Goal: Task Accomplishment & Management: Use online tool/utility

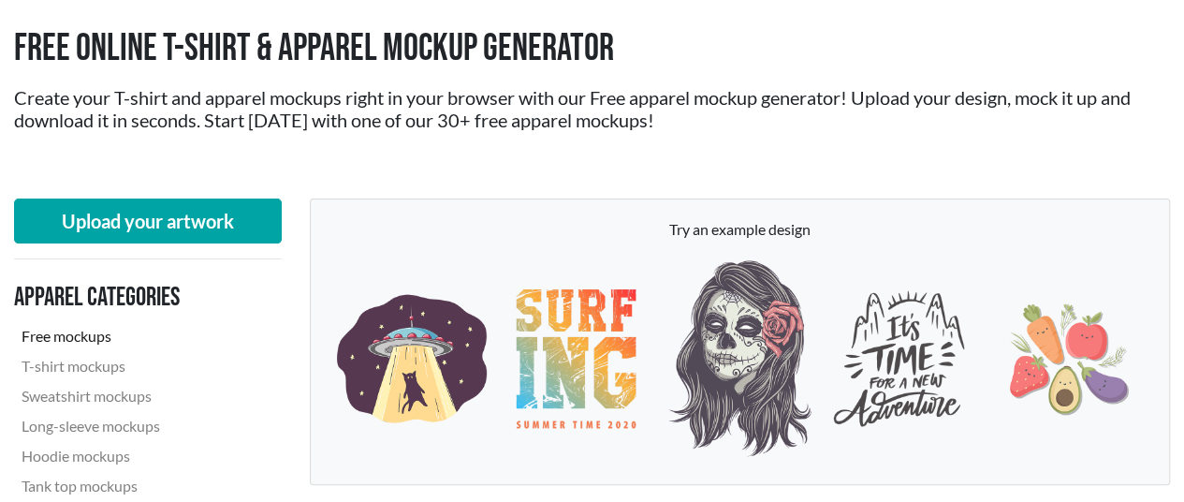
scroll to position [187, 0]
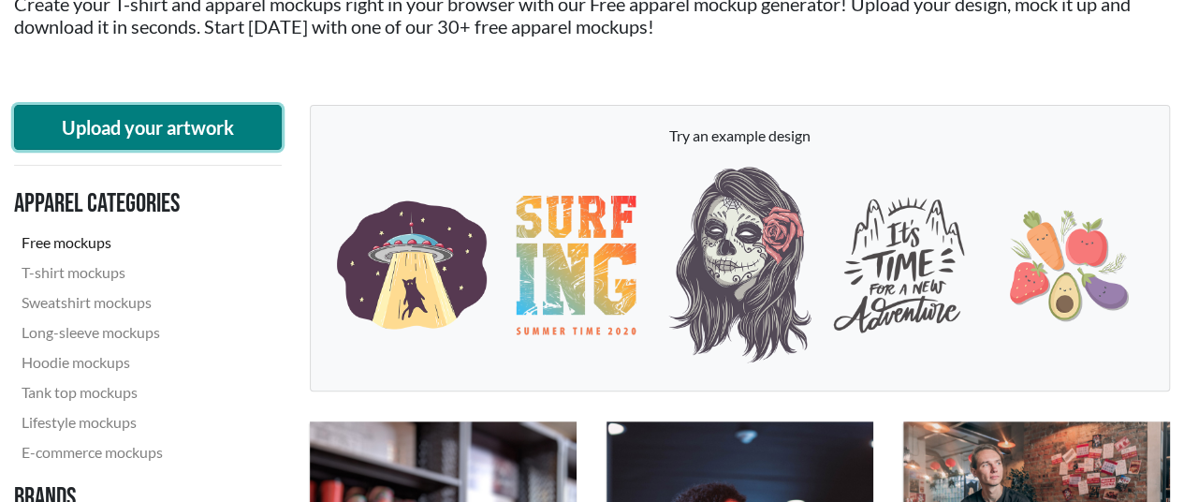
click at [167, 134] on button "Upload your artwork" at bounding box center [148, 127] width 268 height 45
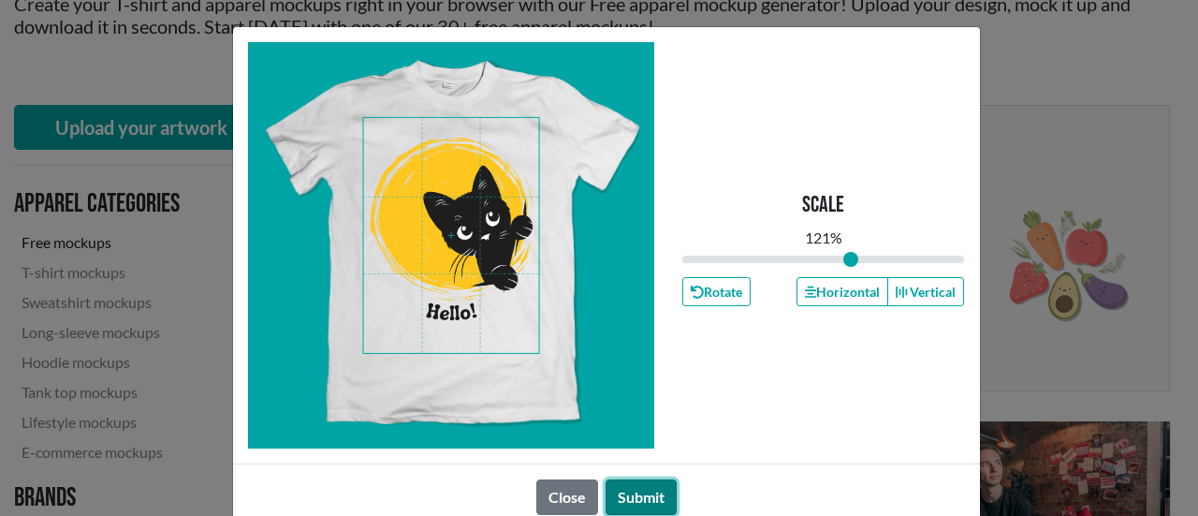
click at [657, 497] on button "Submit" at bounding box center [640, 497] width 71 height 36
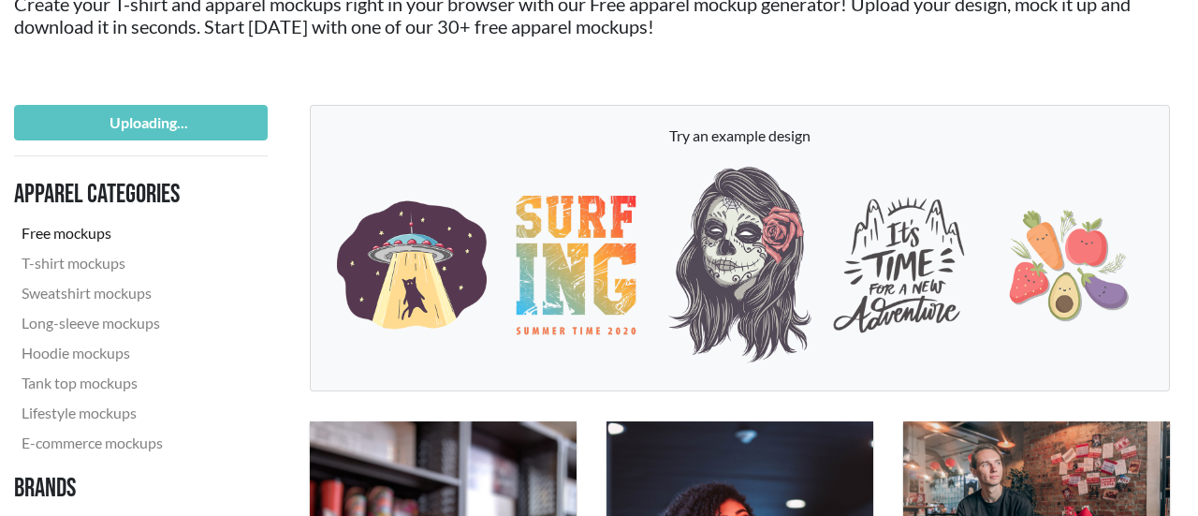
type input "1.21"
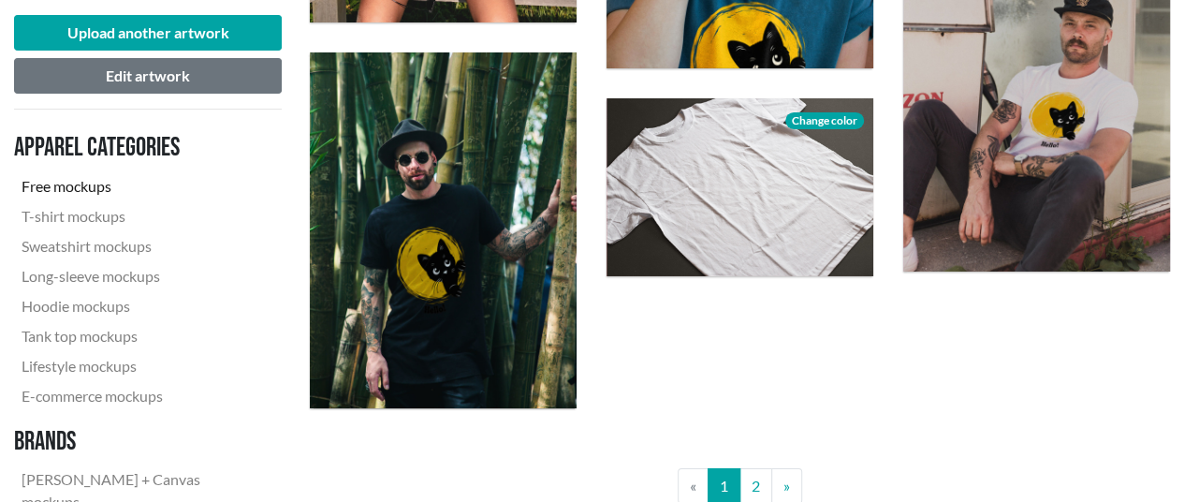
scroll to position [3181, 0]
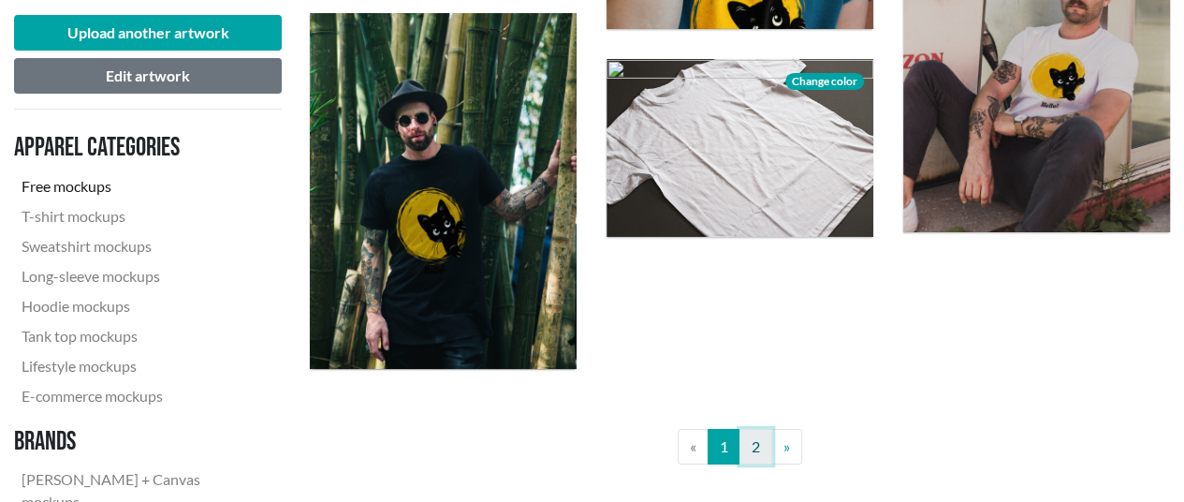
click at [756, 444] on link "2" at bounding box center [755, 447] width 33 height 36
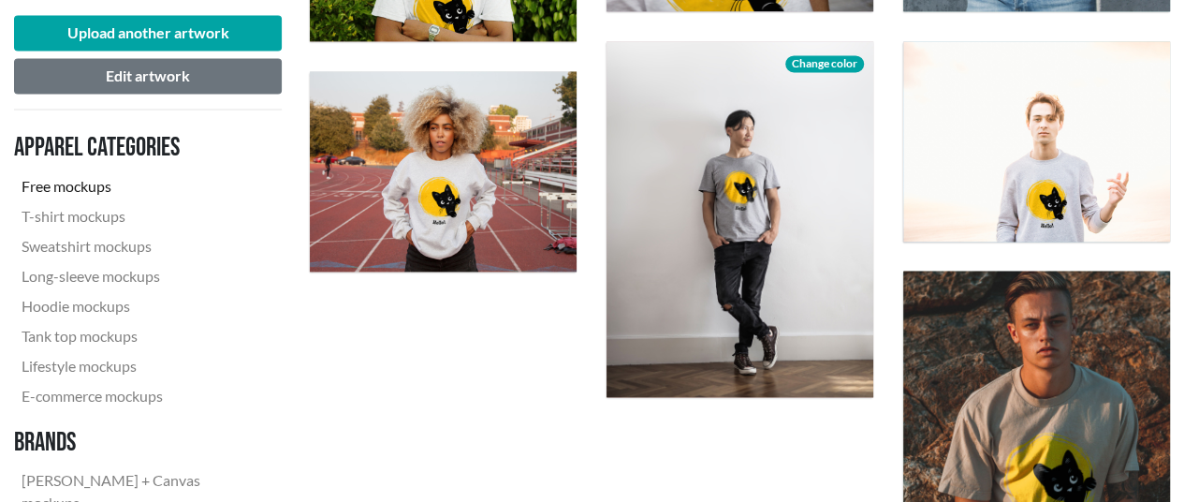
scroll to position [1310, 0]
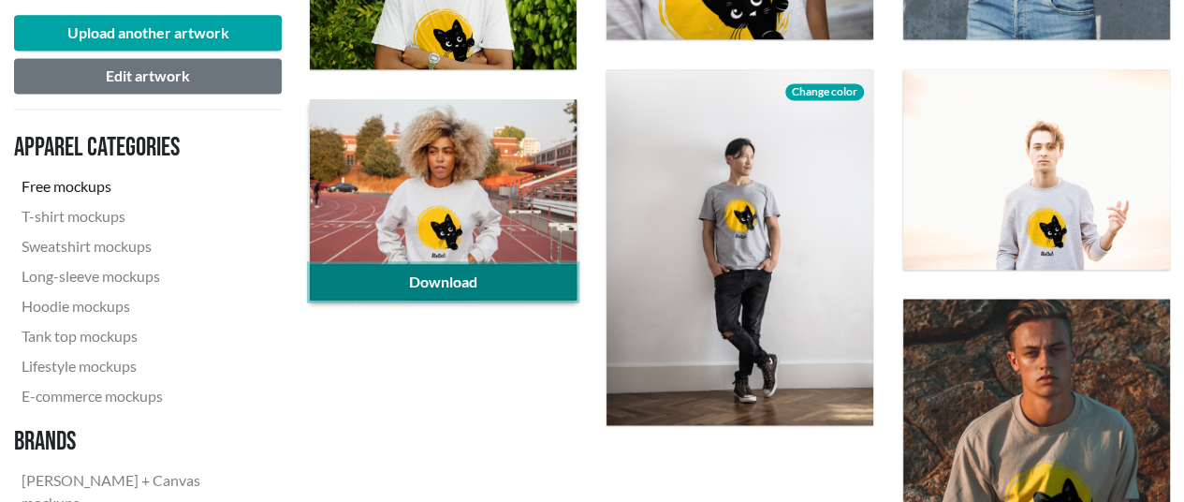
click at [483, 278] on link "Download" at bounding box center [443, 282] width 267 height 36
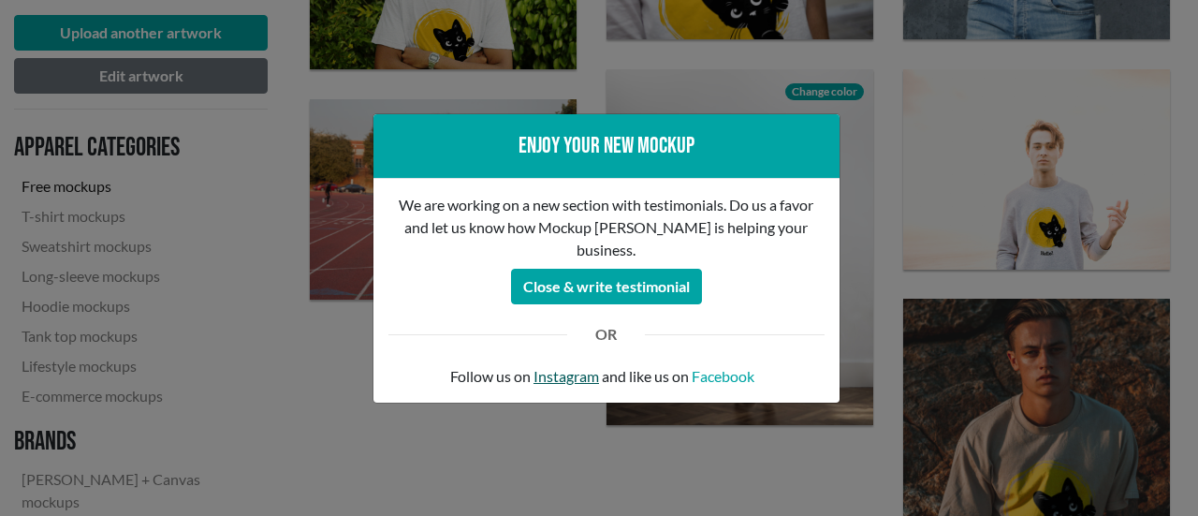
click at [571, 374] on link "Instagram" at bounding box center [565, 376] width 65 height 22
click at [735, 130] on div "Enjoy your new mockup" at bounding box center [606, 146] width 466 height 65
click at [738, 369] on link "Facebook" at bounding box center [722, 376] width 63 height 22
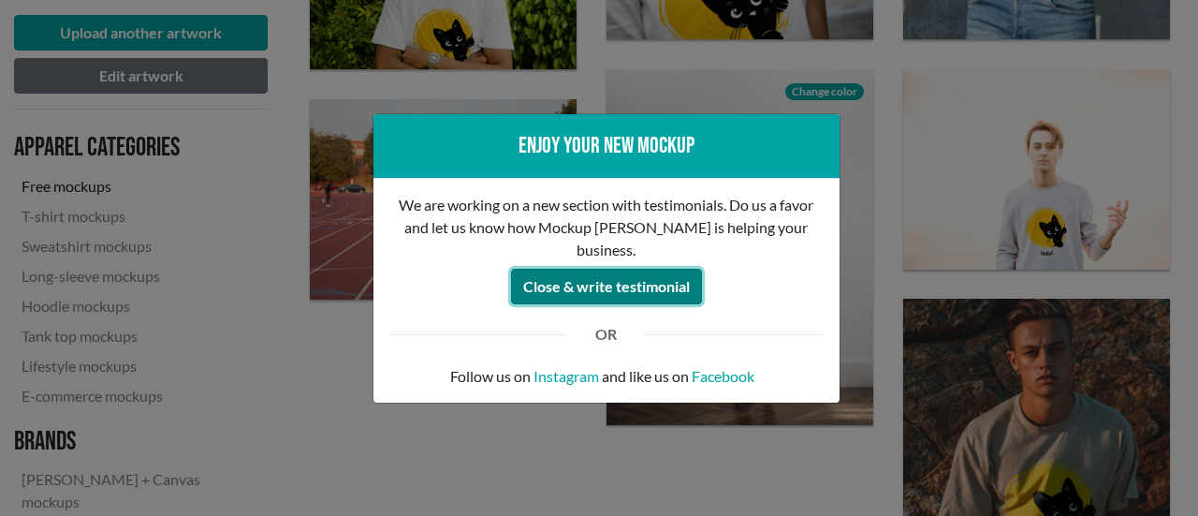
click at [640, 280] on button "Close & write testimonial" at bounding box center [606, 287] width 191 height 36
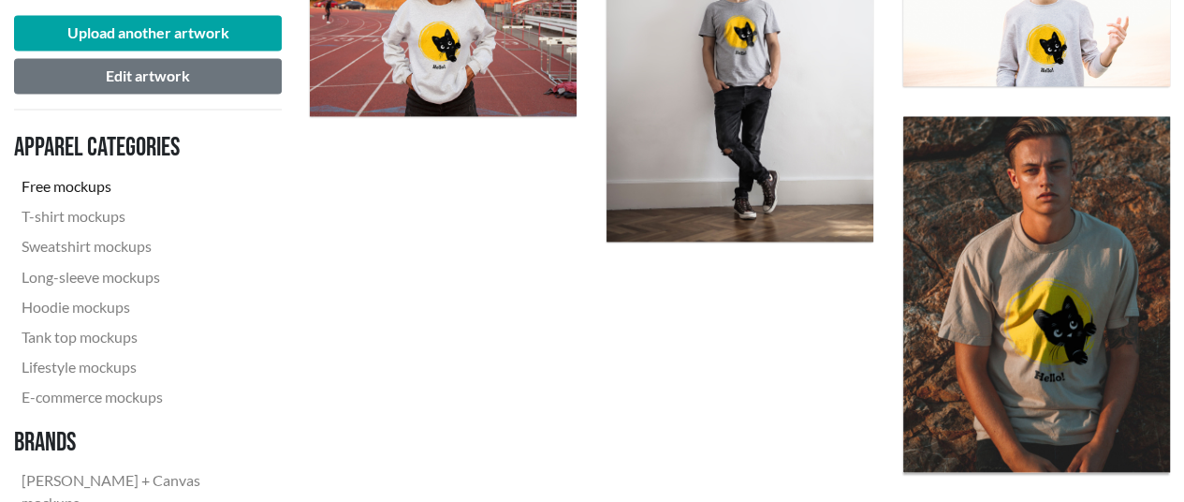
scroll to position [1591, 0]
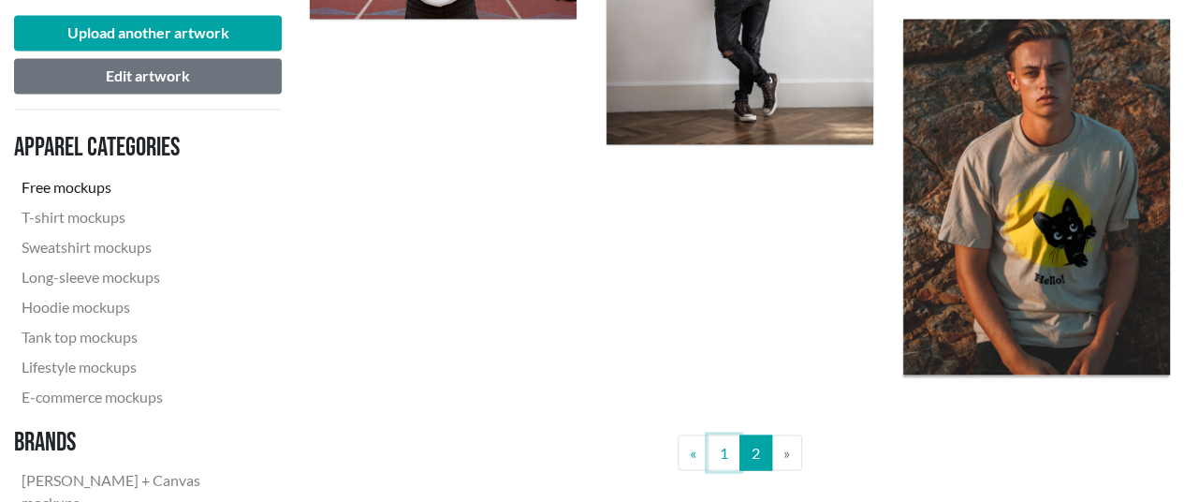
click at [724, 449] on link "1" at bounding box center [723, 452] width 33 height 36
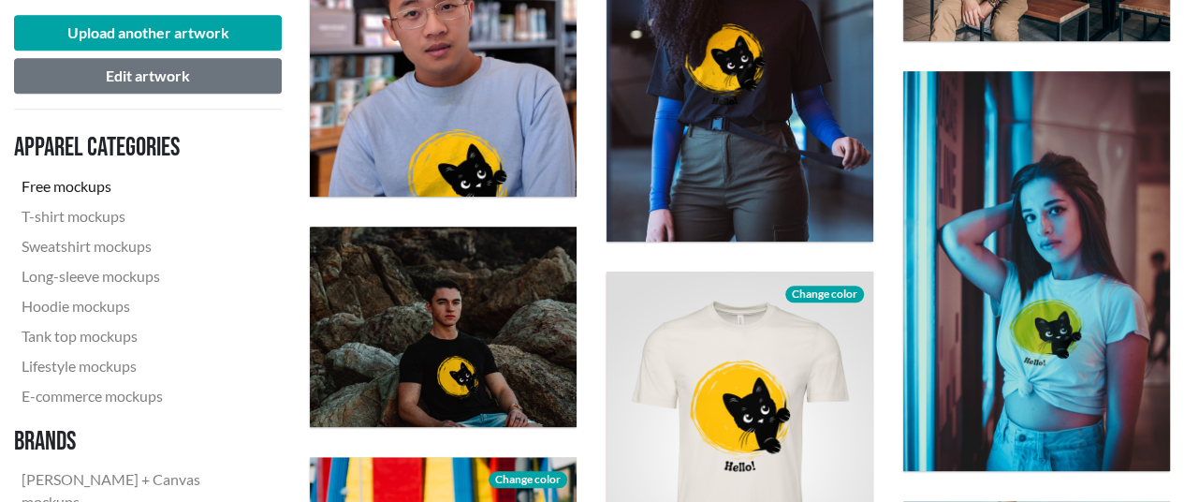
scroll to position [561, 0]
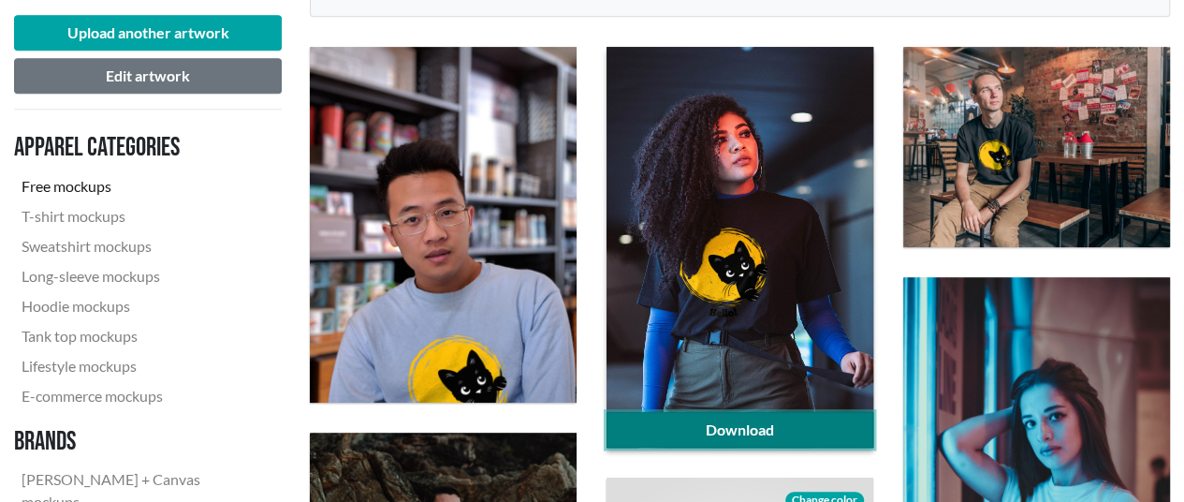
click at [699, 412] on link "Download" at bounding box center [739, 430] width 267 height 36
click at [740, 423] on link "Download" at bounding box center [739, 430] width 267 height 36
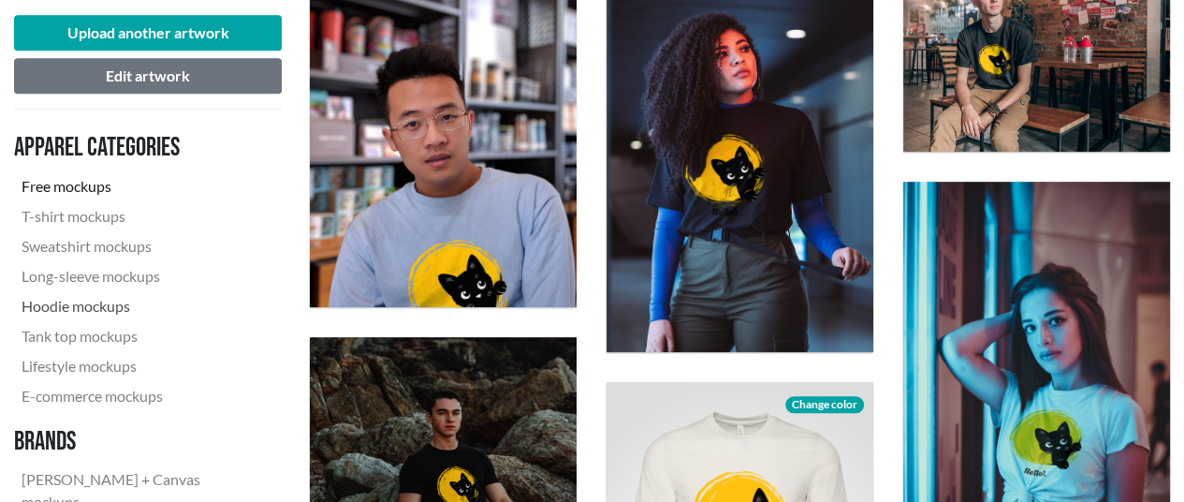
scroll to position [655, 0]
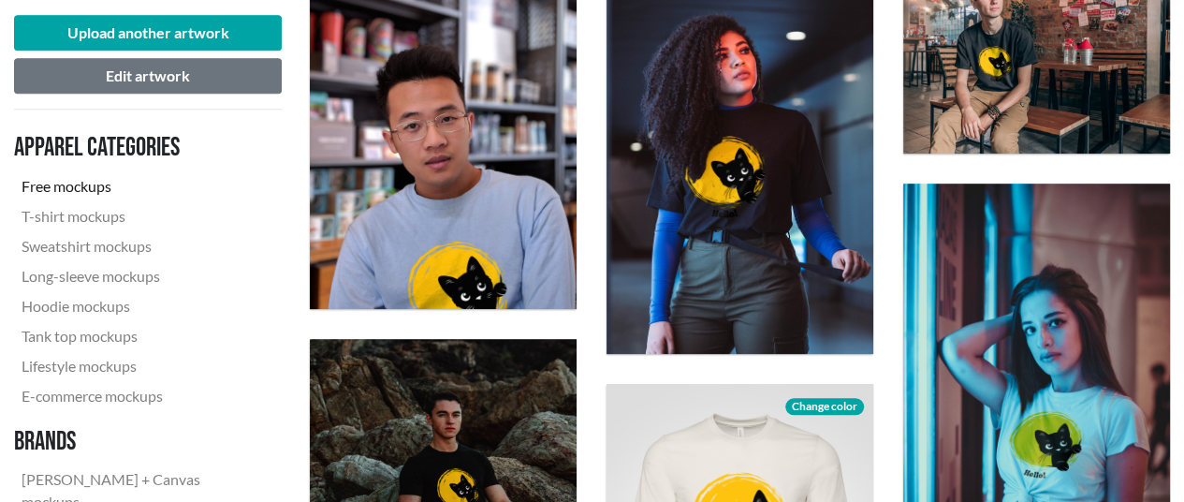
click at [258, 240] on nav "Apparel categories Free mockups T-shirt mockups Sweatshirt mockups Long-sleeve …" at bounding box center [148, 368] width 268 height 489
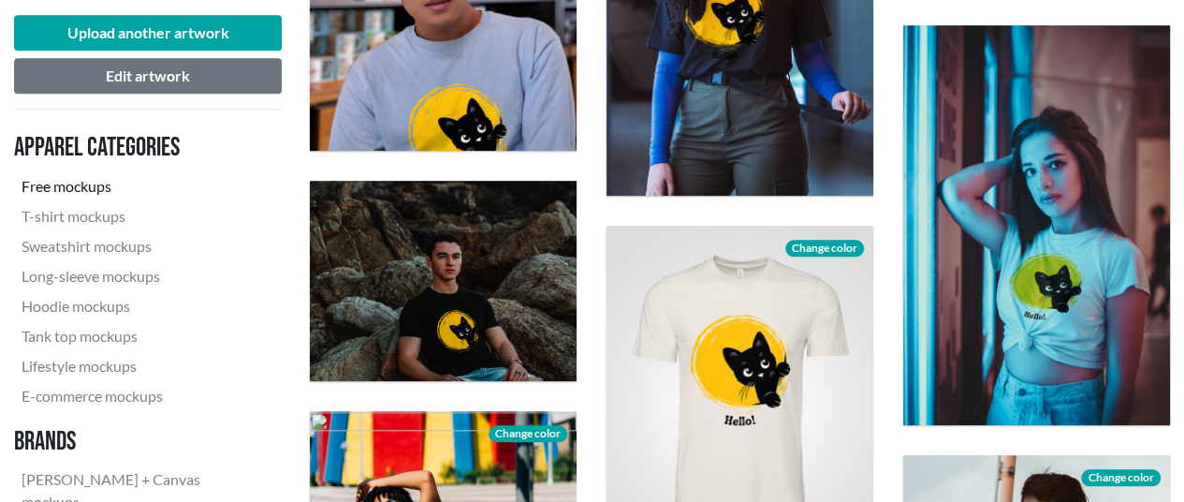
scroll to position [842, 0]
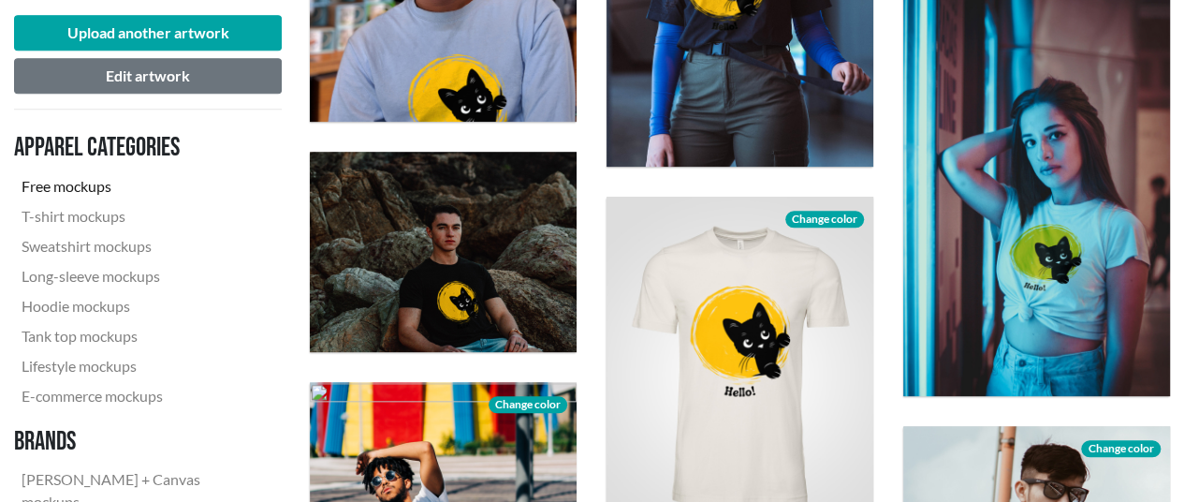
click at [148, 142] on h3 "Apparel categories" at bounding box center [140, 148] width 253 height 32
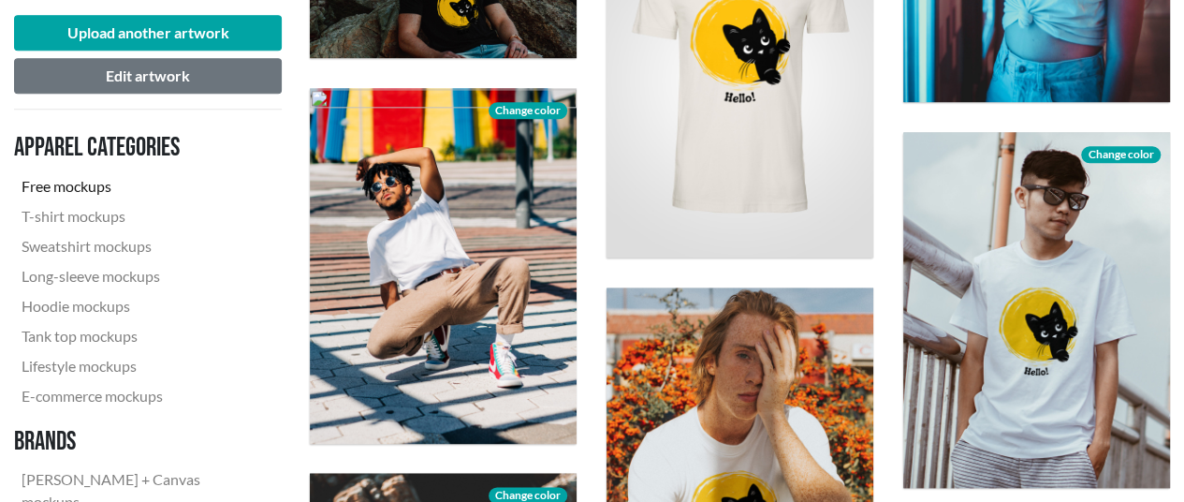
scroll to position [936, 0]
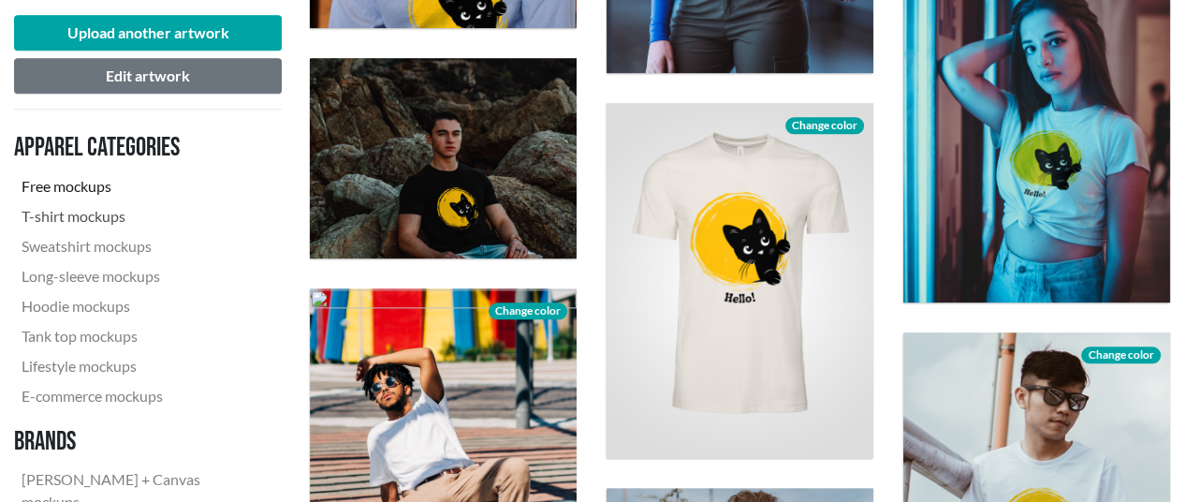
click at [82, 215] on link "T-shirt mockups" at bounding box center [140, 216] width 253 height 30
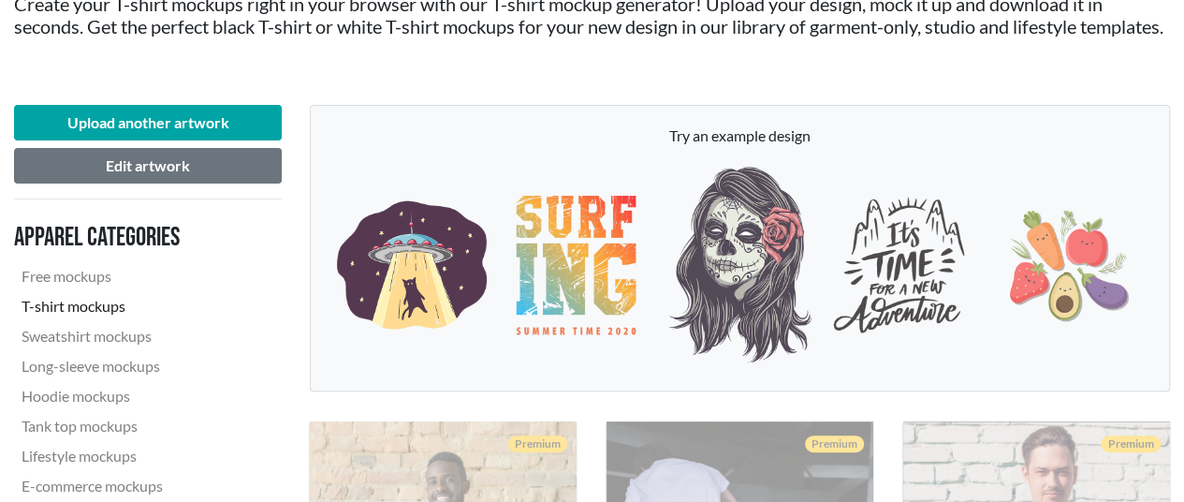
scroll to position [281, 0]
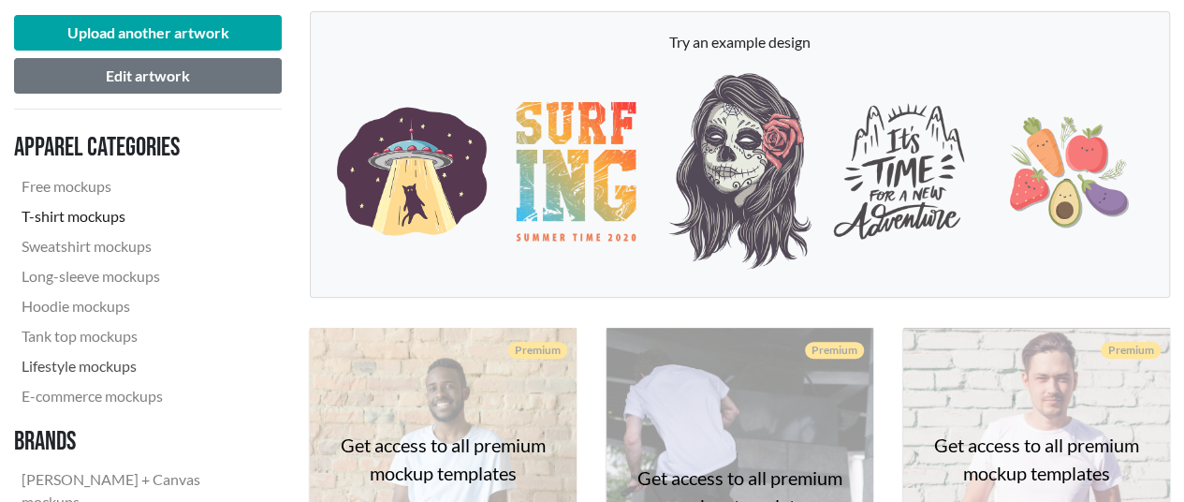
click at [86, 381] on link "Lifestyle mockups" at bounding box center [140, 366] width 253 height 30
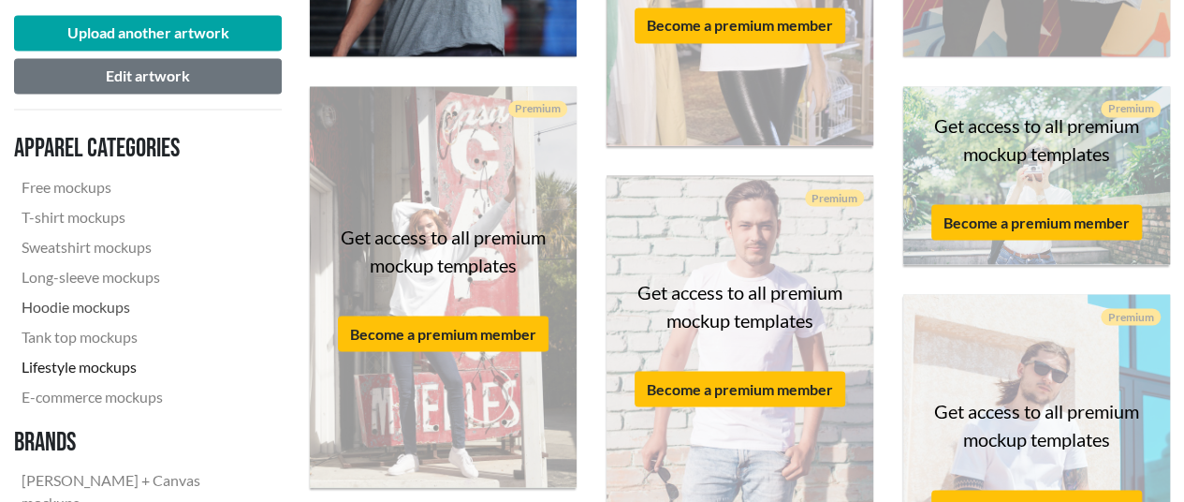
scroll to position [1684, 0]
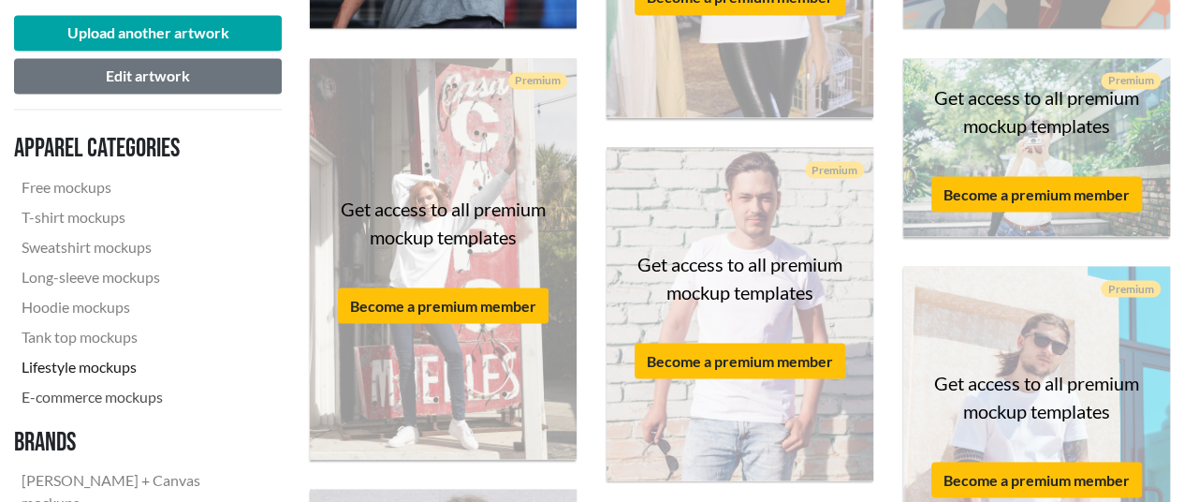
click at [97, 390] on link "E-commerce mockups" at bounding box center [140, 396] width 253 height 30
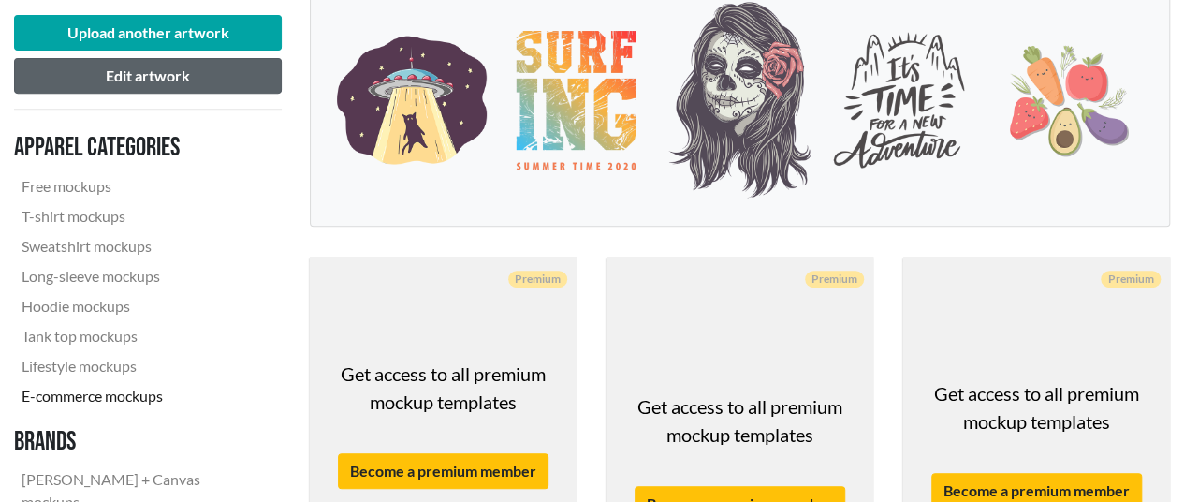
scroll to position [374, 0]
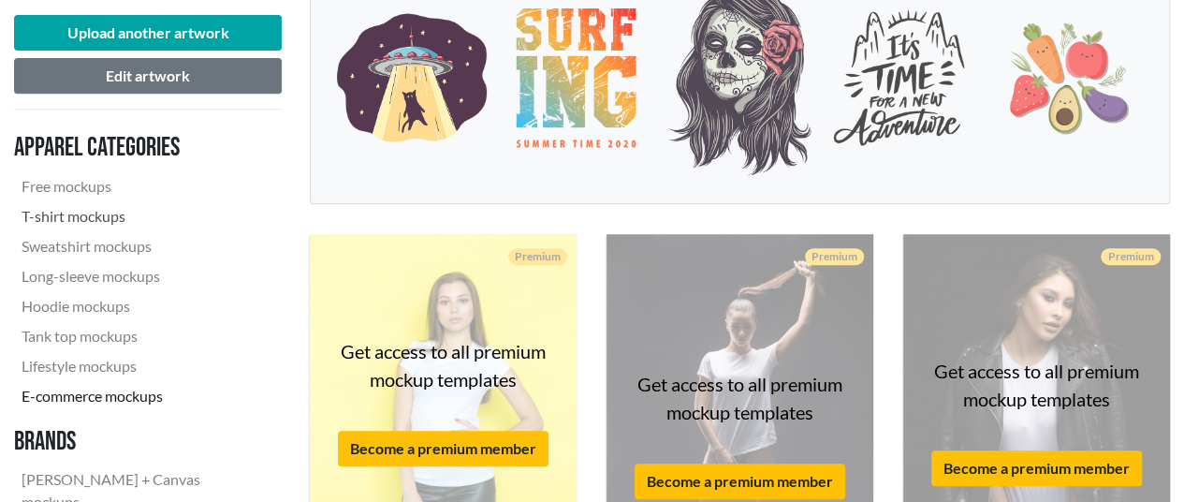
click at [58, 207] on link "T-shirt mockups" at bounding box center [140, 216] width 253 height 30
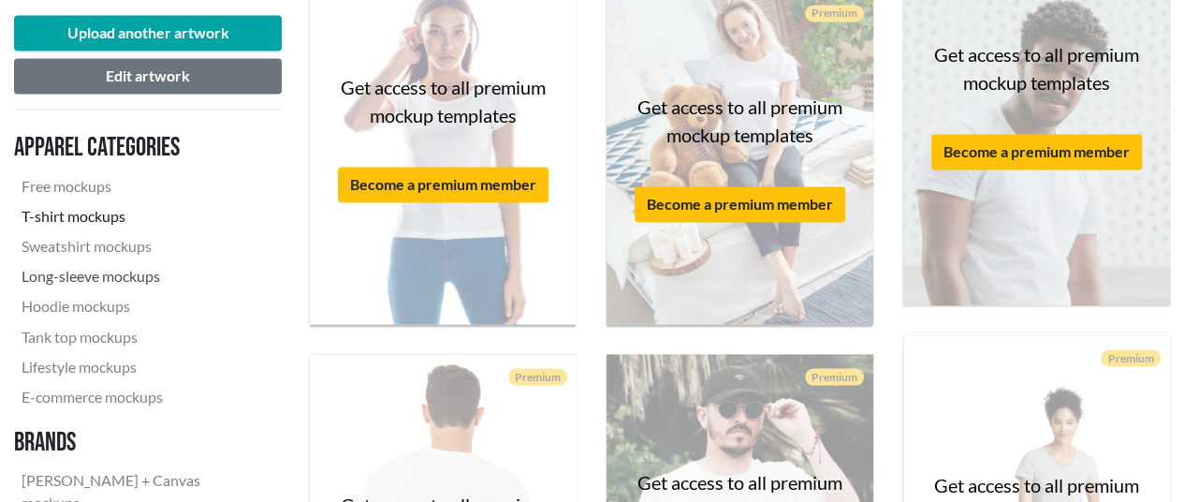
scroll to position [1497, 0]
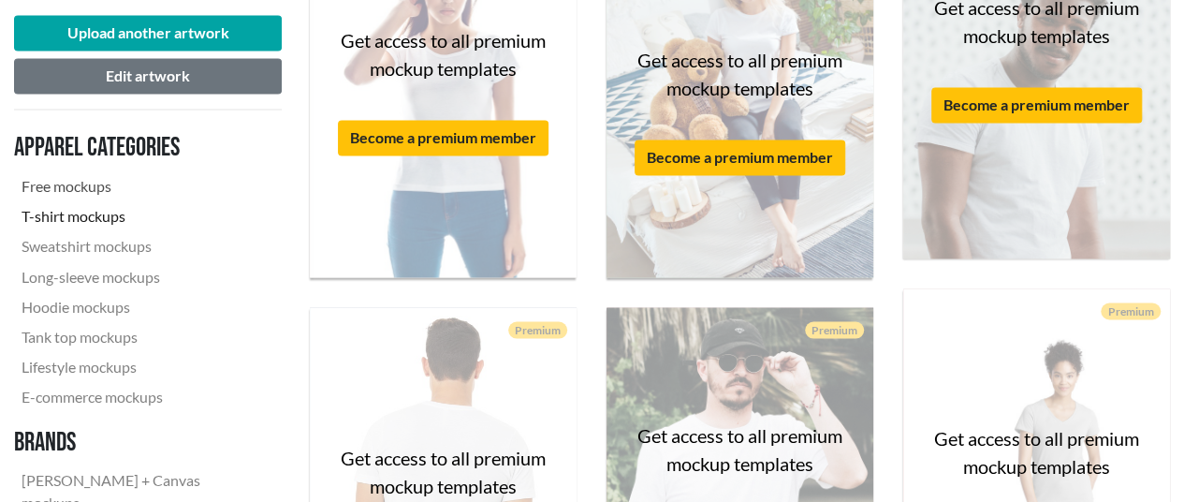
click at [49, 186] on link "Free mockups" at bounding box center [140, 186] width 253 height 30
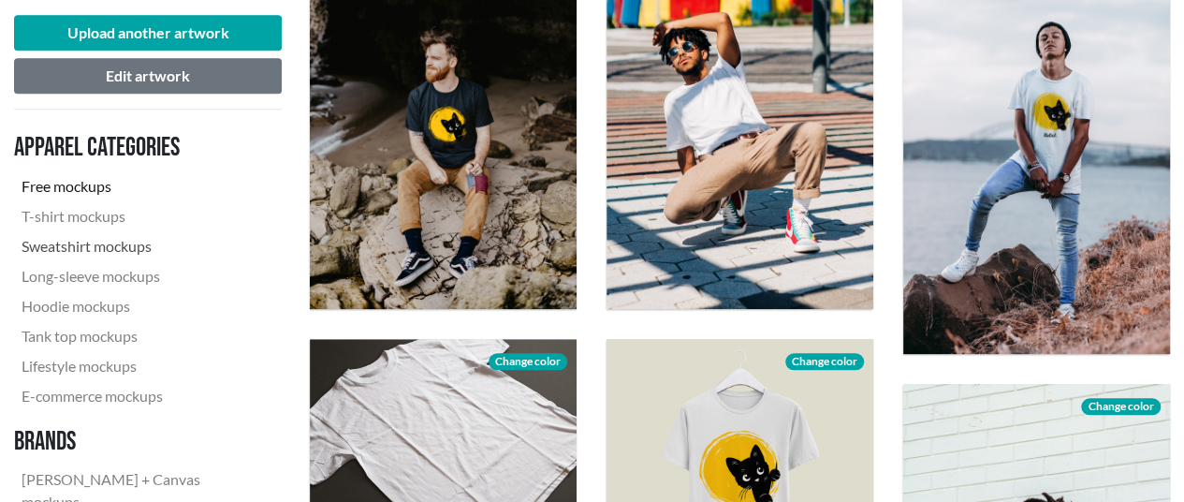
scroll to position [749, 0]
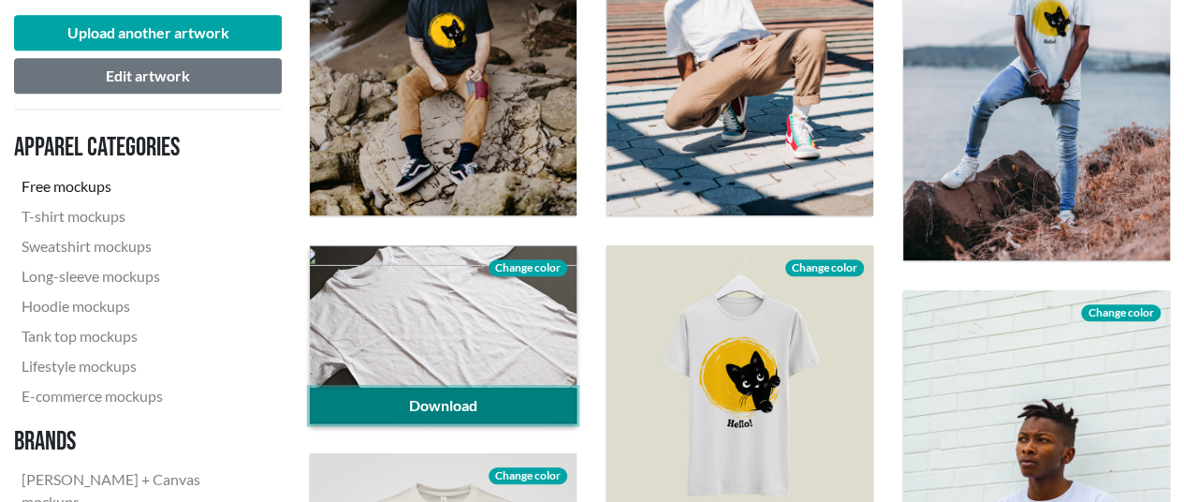
click at [440, 410] on link "Download" at bounding box center [443, 405] width 267 height 36
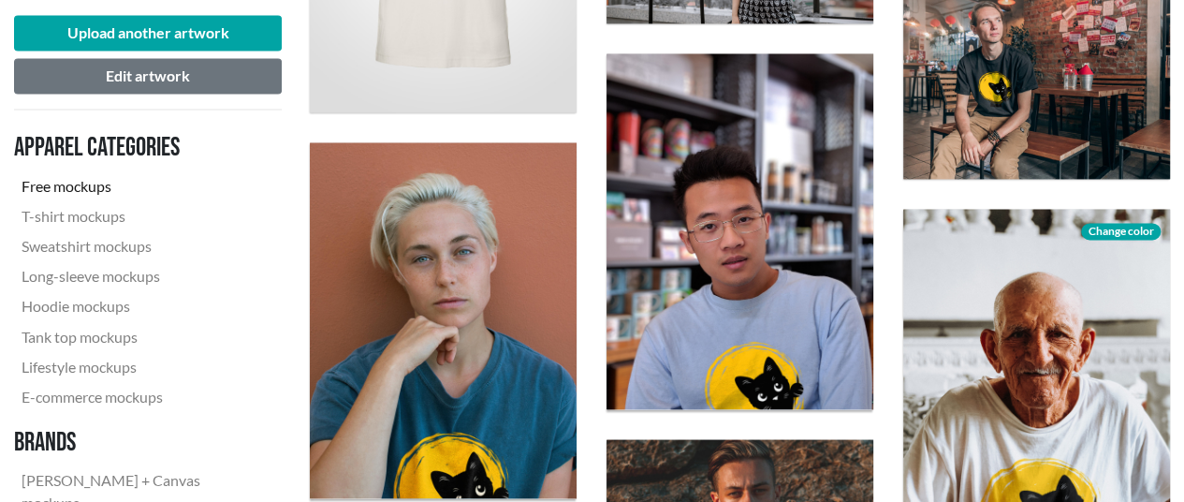
scroll to position [1404, 0]
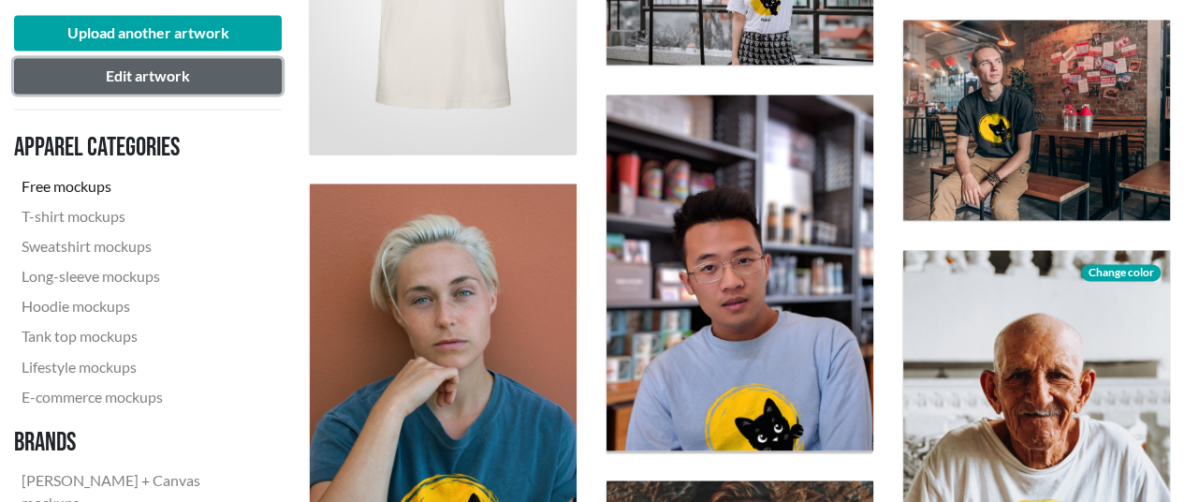
click at [201, 79] on button "Edit artwork" at bounding box center [148, 76] width 268 height 36
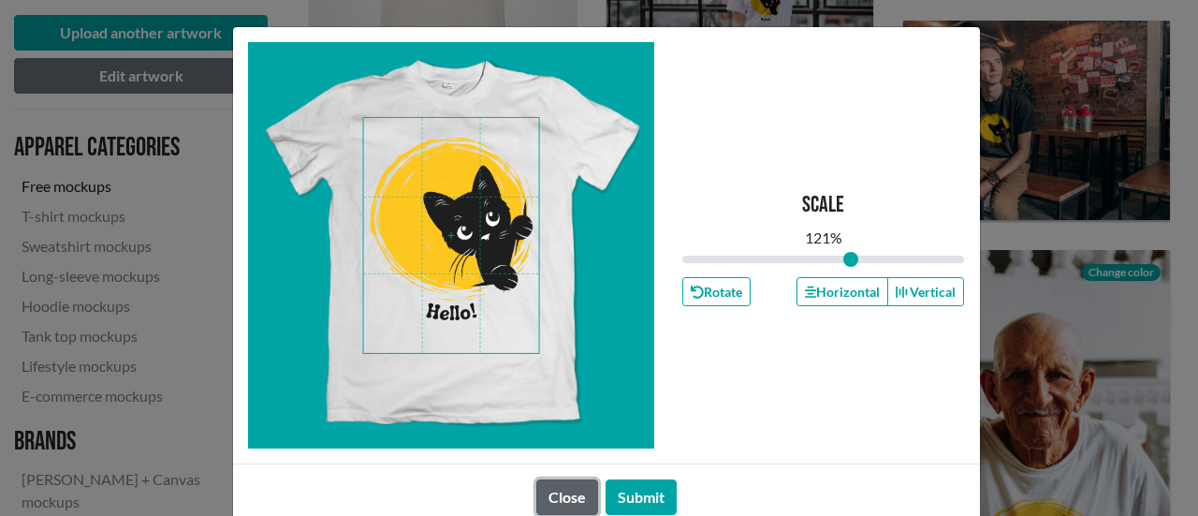
click at [554, 500] on button "Close" at bounding box center [567, 497] width 62 height 36
type input "1.21"
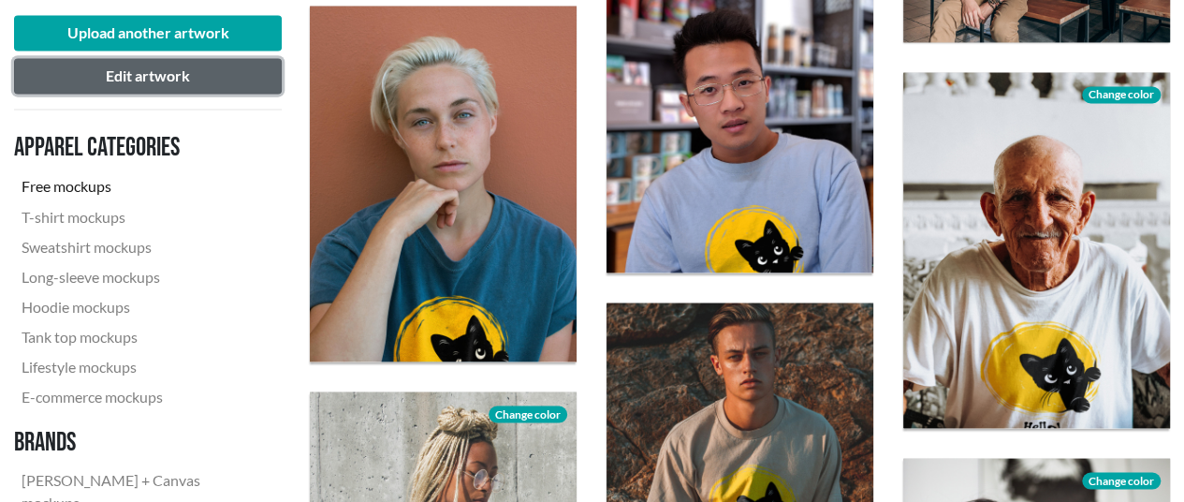
scroll to position [1591, 0]
